Goal: Task Accomplishment & Management: Use online tool/utility

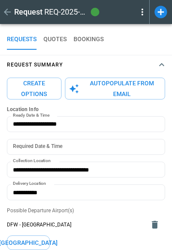
type textarea "*"
type input "**********"
type textarea "*"
type input "**********"
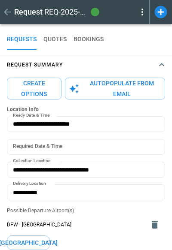
type input "**********"
click at [159, 64] on icon "button" at bounding box center [161, 65] width 10 height 10
type textarea "*"
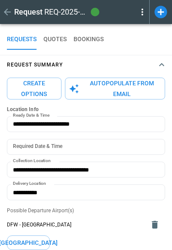
type input "**********"
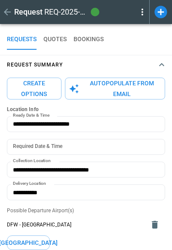
type input "**********"
drag, startPoint x: 8, startPoint y: 193, endPoint x: 155, endPoint y: 65, distance: 194.6
click at [155, 65] on span "Request Summary" at bounding box center [81, 65] width 149 height 4
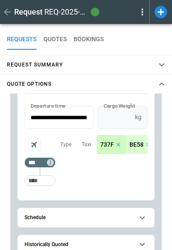
scroll to position [125, 0]
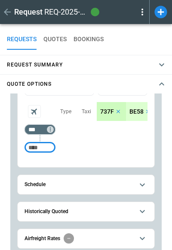
click at [41, 151] on input "Too short" at bounding box center [39, 147] width 27 height 15
type input "***"
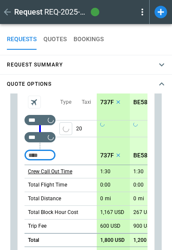
scroll to position [134, 0]
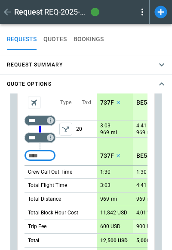
click at [162, 86] on icon "button" at bounding box center [161, 84] width 10 height 10
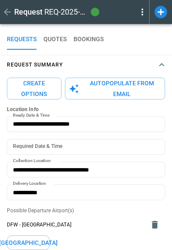
click at [157, 64] on icon "button" at bounding box center [161, 65] width 10 height 10
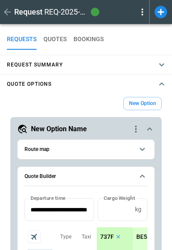
click at [162, 82] on icon "button" at bounding box center [161, 84] width 10 height 10
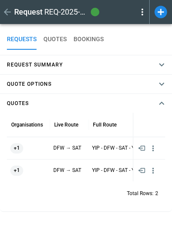
click at [120, 37] on div "REQUESTS QUOTES BOOKINGS" at bounding box center [86, 39] width 158 height 21
click at [165, 11] on icon at bounding box center [160, 12] width 12 height 12
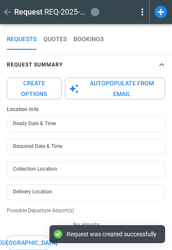
click at [158, 65] on icon "button" at bounding box center [161, 65] width 10 height 10
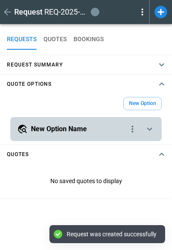
click at [151, 130] on icon "scrollable content" at bounding box center [149, 129] width 10 height 10
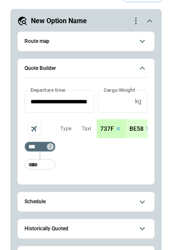
scroll to position [24, 0]
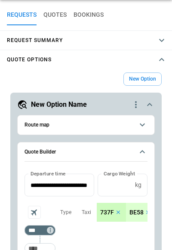
click at [156, 65] on button "Quote Options" at bounding box center [86, 59] width 172 height 19
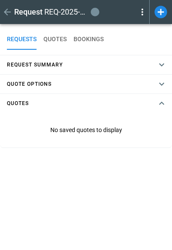
scroll to position [0, 0]
click at [156, 42] on div "REQUESTS QUOTES BOOKINGS" at bounding box center [86, 39] width 158 height 21
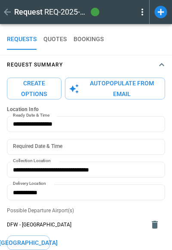
type input "**********"
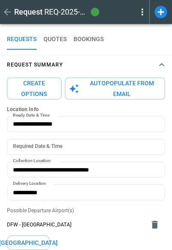
type input "**********"
click at [165, 6] on icon at bounding box center [160, 12] width 15 height 15
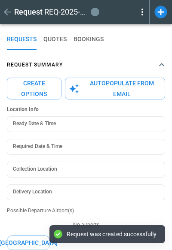
type input "**********"
click at [163, 66] on icon "button" at bounding box center [161, 64] width 5 height 3
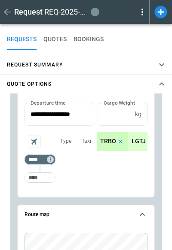
scroll to position [57, 0]
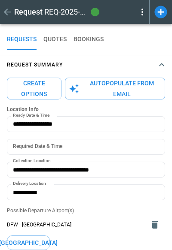
type textarea "*"
click at [164, 63] on icon "button" at bounding box center [161, 65] width 10 height 10
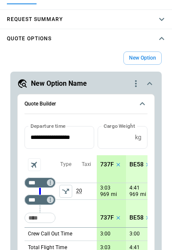
click at [133, 84] on icon "quote-option-actions" at bounding box center [135, 83] width 10 height 10
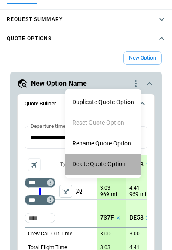
click at [111, 158] on li "Delete Quote Option" at bounding box center [102, 164] width 75 height 21
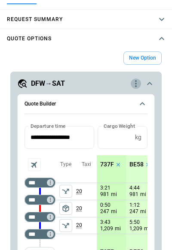
click at [135, 87] on icon "quote-option-actions" at bounding box center [135, 83] width 10 height 10
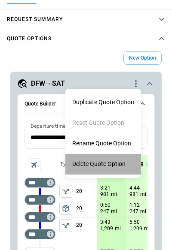
click at [105, 161] on li "Delete Quote Option" at bounding box center [102, 164] width 75 height 21
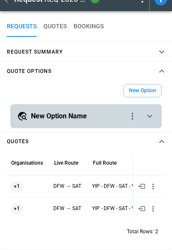
click at [147, 115] on icon "scrollable content" at bounding box center [149, 116] width 5 height 3
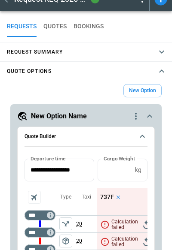
click at [136, 117] on icon "quote-option-actions" at bounding box center [136, 116] width 2 height 7
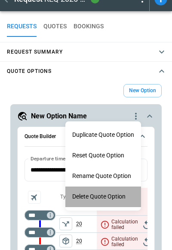
click at [97, 190] on li "Delete Quote Option" at bounding box center [102, 197] width 75 height 21
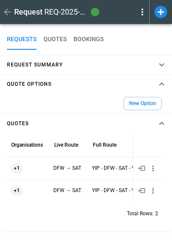
click at [146, 103] on button "New Option" at bounding box center [142, 103] width 38 height 13
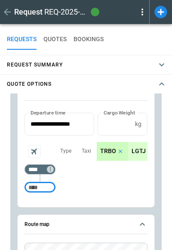
scroll to position [52, 0]
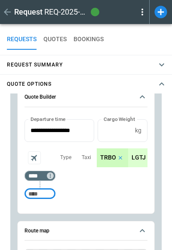
click at [163, 86] on icon "button" at bounding box center [161, 84] width 10 height 10
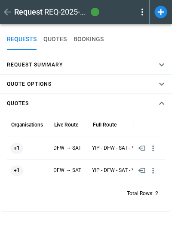
scroll to position [0, 0]
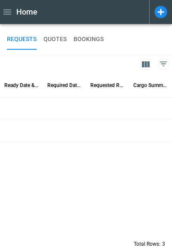
click at [162, 11] on icon at bounding box center [160, 12] width 12 height 12
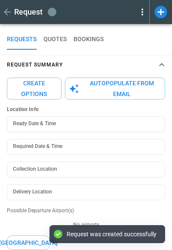
type textarea "*"
